Goal: Information Seeking & Learning: Check status

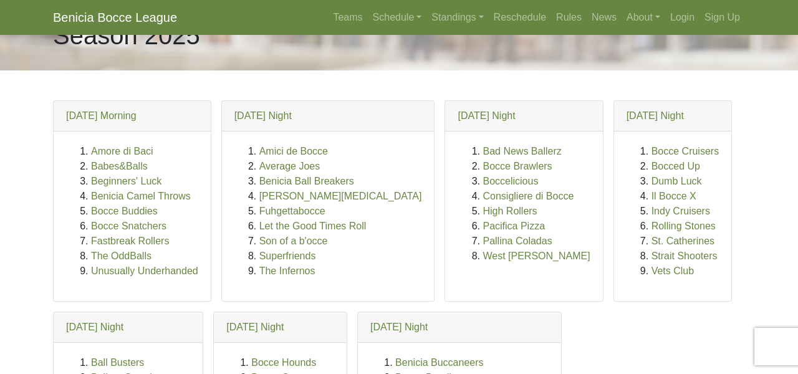
scroll to position [35, 0]
click at [652, 237] on link "St. Catherines" at bounding box center [683, 240] width 63 height 11
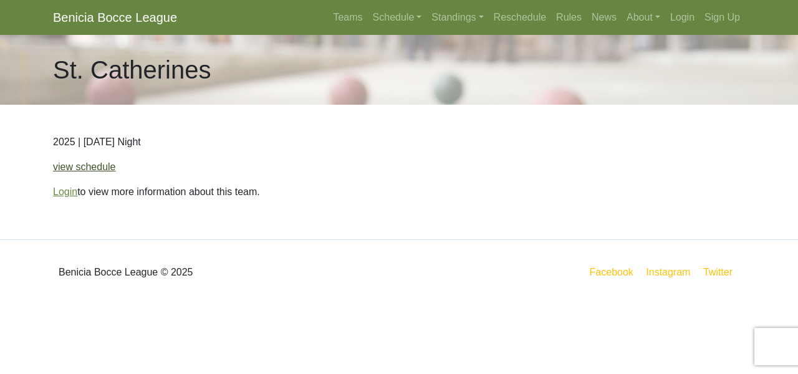
click at [85, 167] on link "view schedule" at bounding box center [84, 167] width 63 height 11
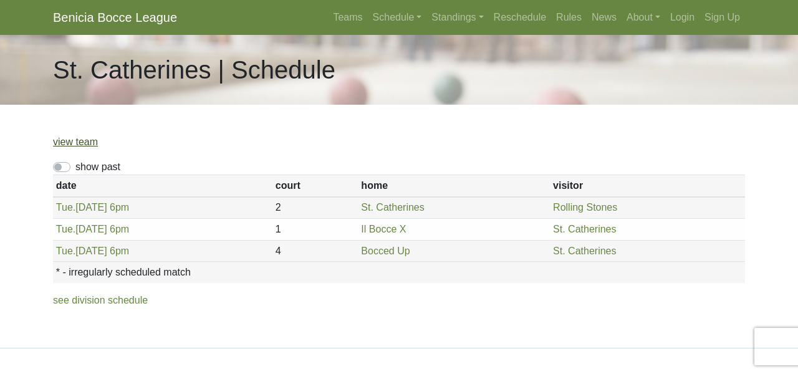
click at [72, 141] on link "view team" at bounding box center [75, 142] width 45 height 11
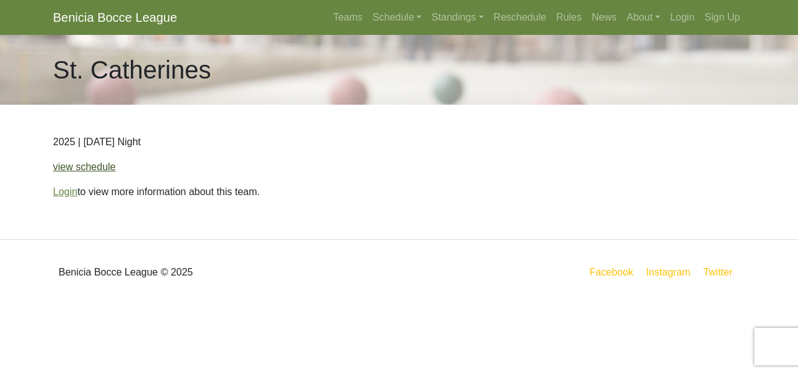
click at [83, 168] on link "view schedule" at bounding box center [84, 167] width 63 height 11
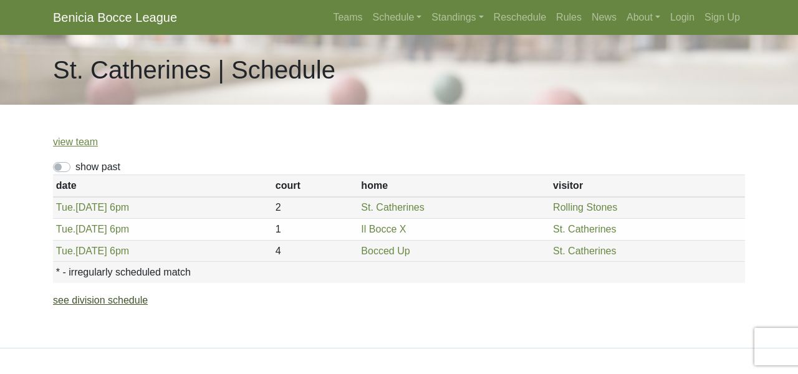
click at [119, 300] on link "see division schedule" at bounding box center [100, 300] width 95 height 11
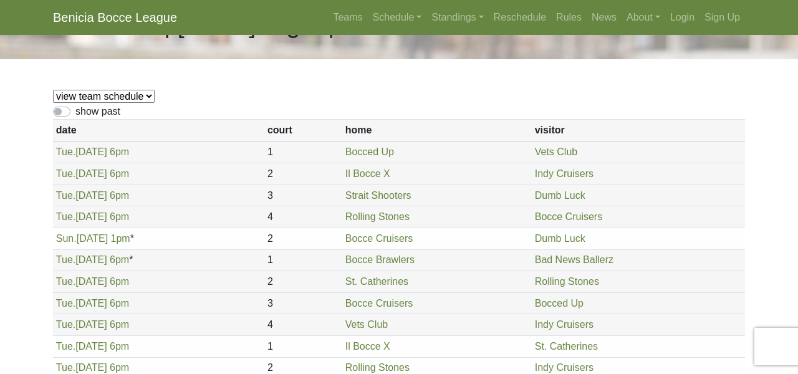
scroll to position [46, 0]
click at [152, 98] on select "view team schedule Indy Cruisers Il Bocce X Dumb Luck Rolling Stones Vets Club …" at bounding box center [104, 95] width 102 height 13
select select "1871"
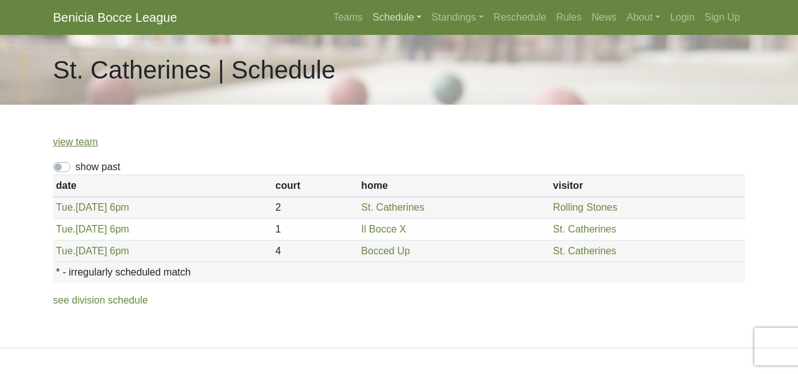
click at [381, 19] on link "Schedule" at bounding box center [397, 17] width 59 height 25
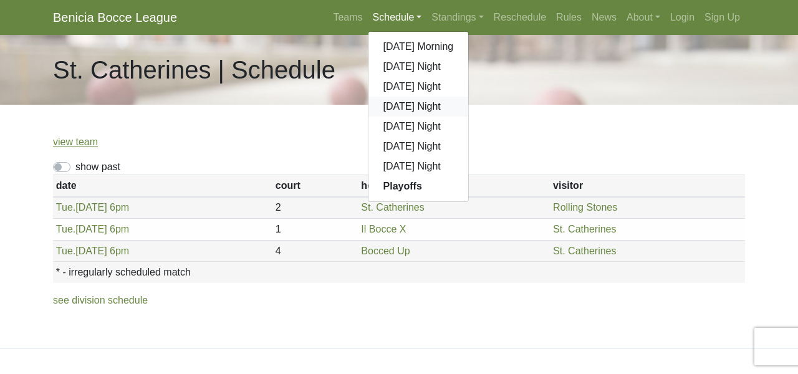
click at [395, 106] on link "[DATE] Night" at bounding box center [419, 107] width 100 height 20
